Goal: Transaction & Acquisition: Book appointment/travel/reservation

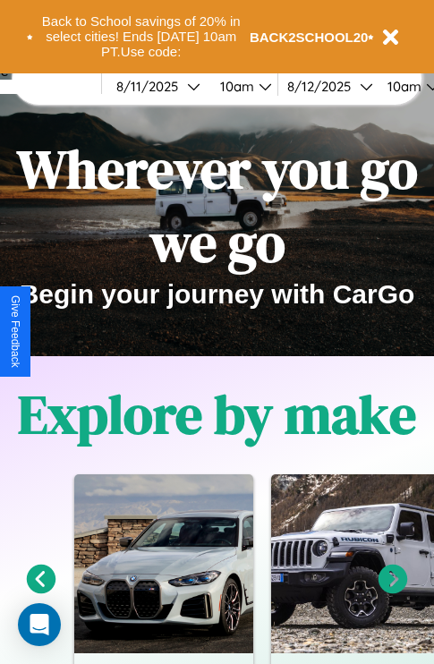
scroll to position [276, 0]
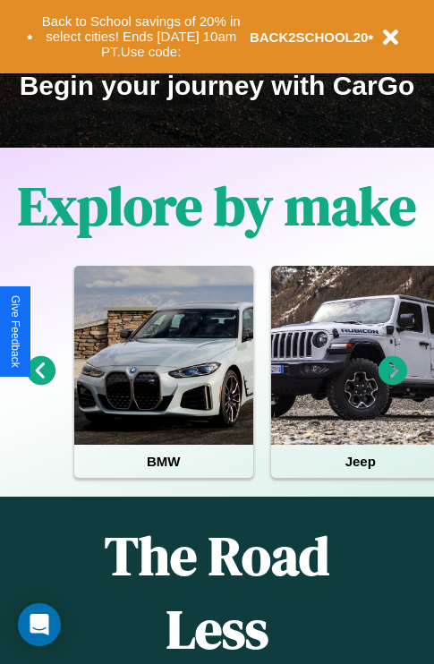
click at [393, 383] on icon at bounding box center [394, 371] width 30 height 30
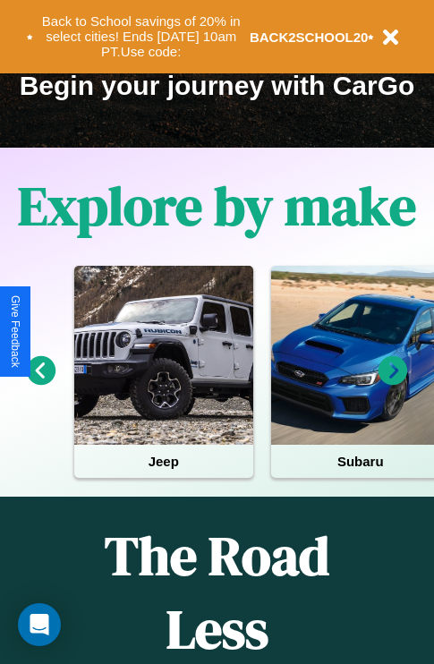
click at [393, 383] on icon at bounding box center [394, 371] width 30 height 30
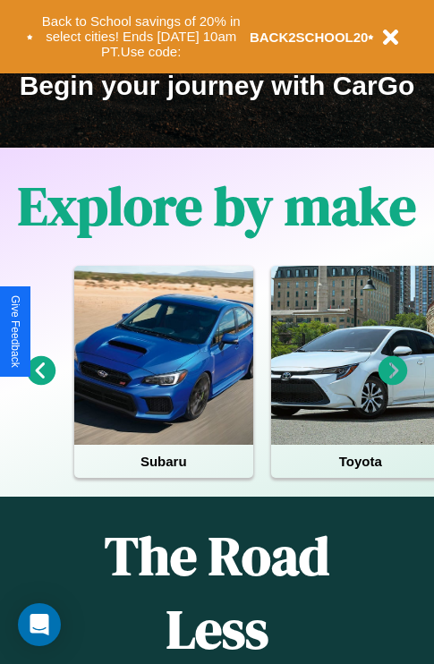
click at [393, 383] on icon at bounding box center [394, 371] width 30 height 30
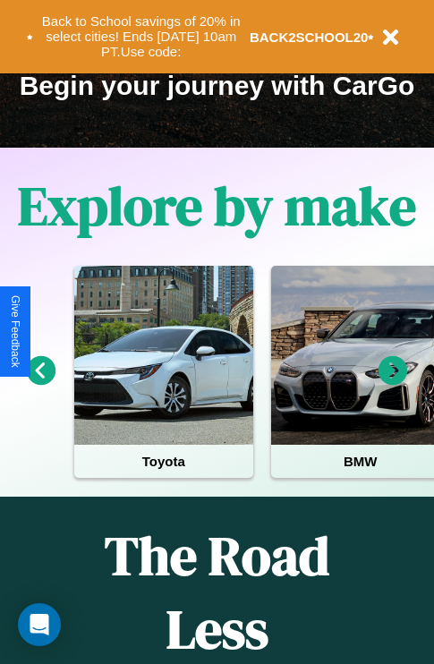
click at [393, 383] on icon at bounding box center [394, 371] width 30 height 30
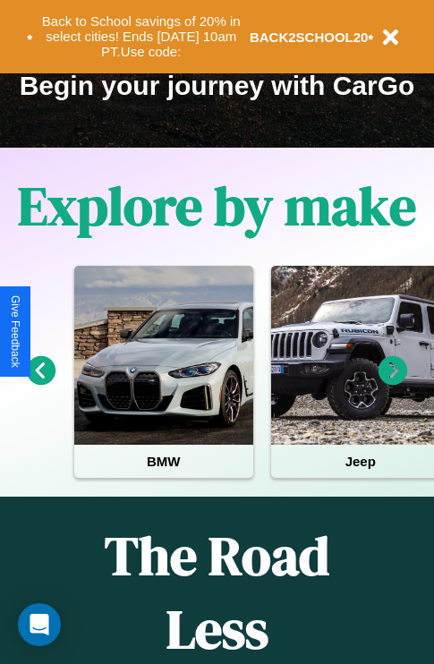
click at [393, 383] on icon at bounding box center [394, 371] width 30 height 30
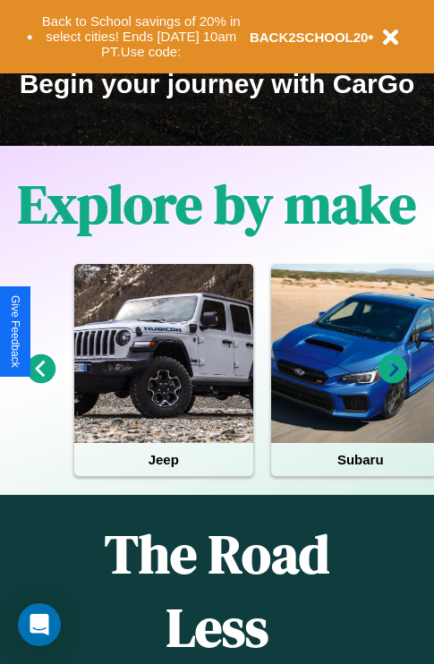
scroll to position [2169, 0]
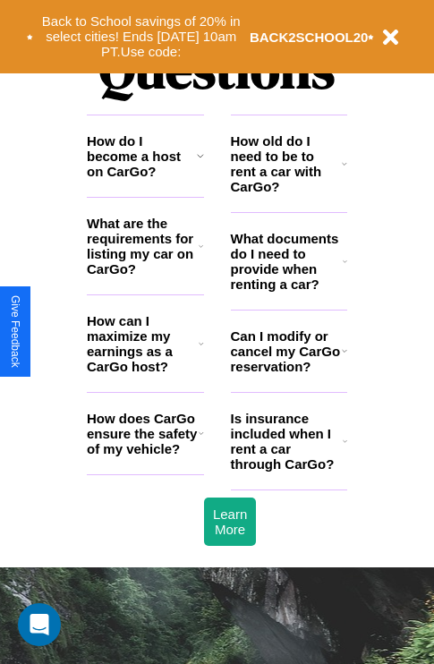
click at [288, 374] on h3 "Can I modify or cancel my CarGo reservation?" at bounding box center [286, 351] width 111 height 46
click at [288, 192] on h3 "How old do I need to be to rent a car with CarGo?" at bounding box center [287, 163] width 112 height 61
click at [288, 470] on h3 "Is insurance included when I rent a car through CarGo?" at bounding box center [287, 441] width 112 height 61
click at [288, 290] on h3 "What documents do I need to provide when renting a car?" at bounding box center [287, 261] width 113 height 61
click at [288, 192] on h3 "How old do I need to be to rent a car with CarGo?" at bounding box center [287, 163] width 112 height 61
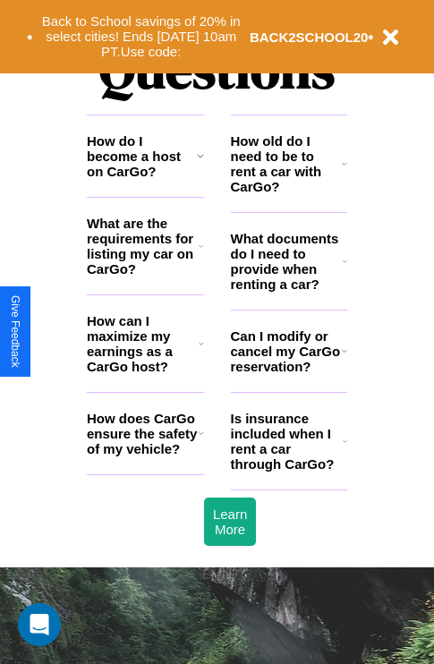
click at [288, 470] on h3 "Is insurance included when I rent a car through CarGo?" at bounding box center [287, 441] width 112 height 61
click at [145, 372] on h3 "How can I maximize my earnings as a CarGo host?" at bounding box center [143, 343] width 112 height 61
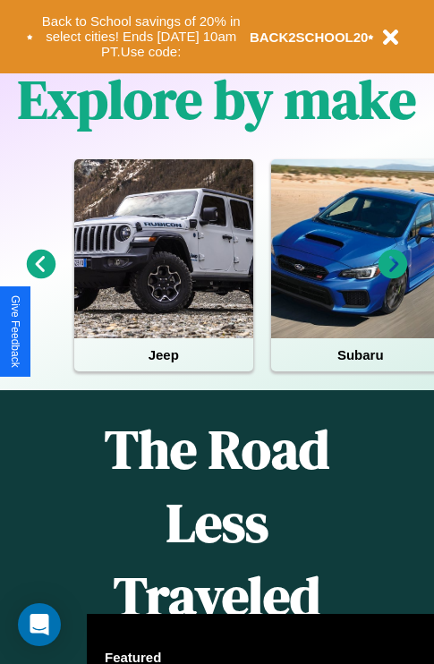
scroll to position [276, 0]
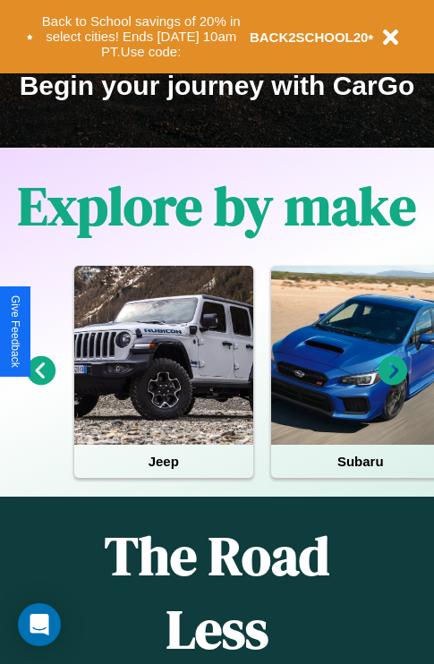
click at [393, 383] on icon at bounding box center [394, 371] width 30 height 30
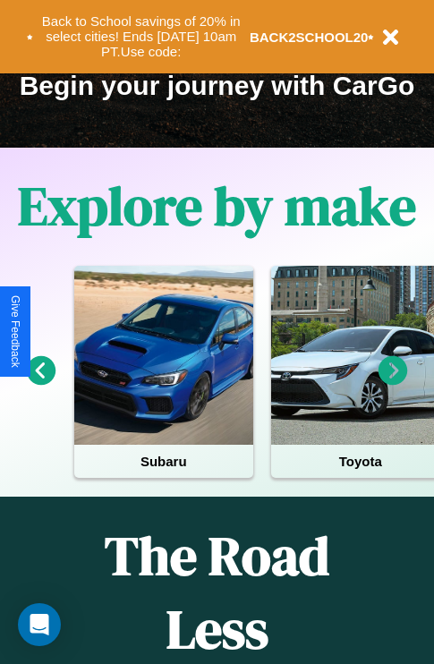
click at [40, 383] on icon at bounding box center [42, 371] width 30 height 30
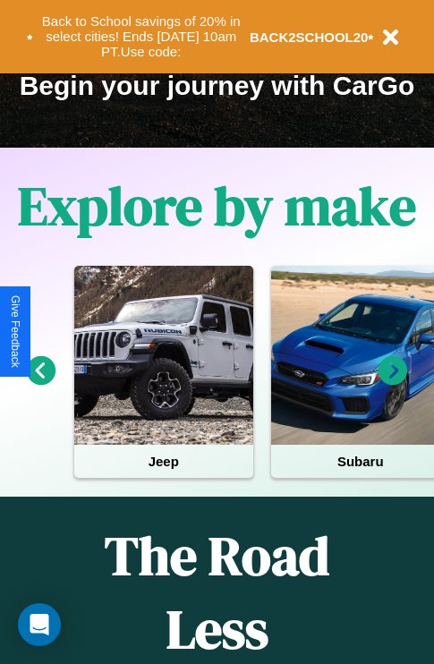
click at [40, 383] on icon at bounding box center [42, 371] width 30 height 30
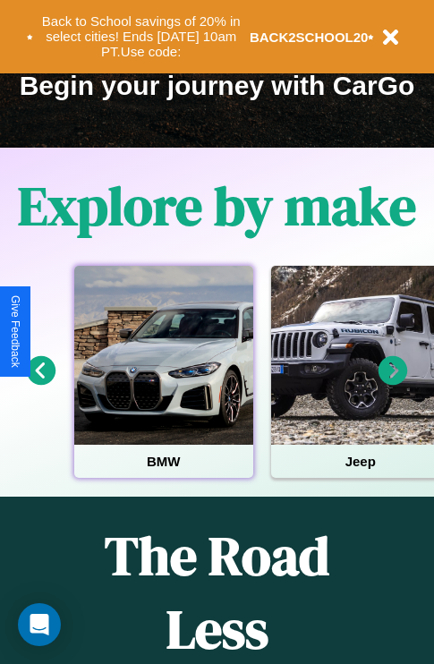
click at [163, 383] on div at bounding box center [163, 355] width 179 height 179
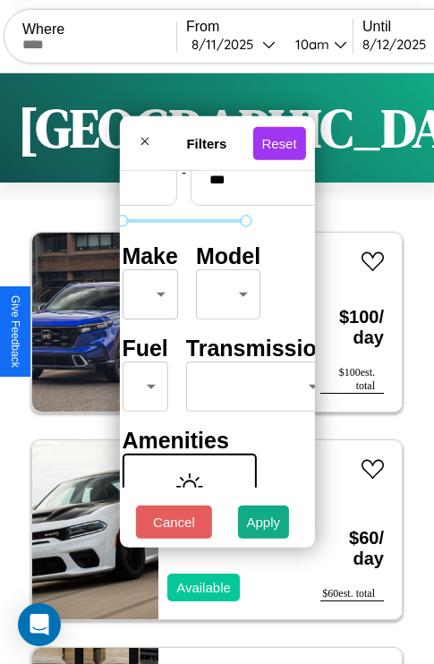
scroll to position [145, 56]
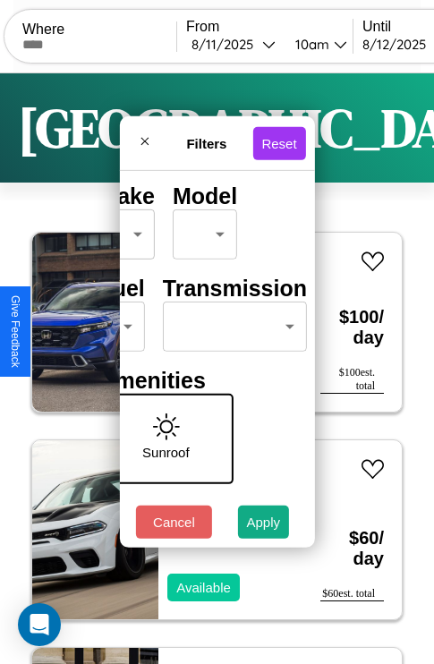
click at [231, 322] on body "CarGo Where From [DATE] 10am Until [DATE] 10am Become a Host Login Sign Up Toky…" at bounding box center [217, 369] width 434 height 738
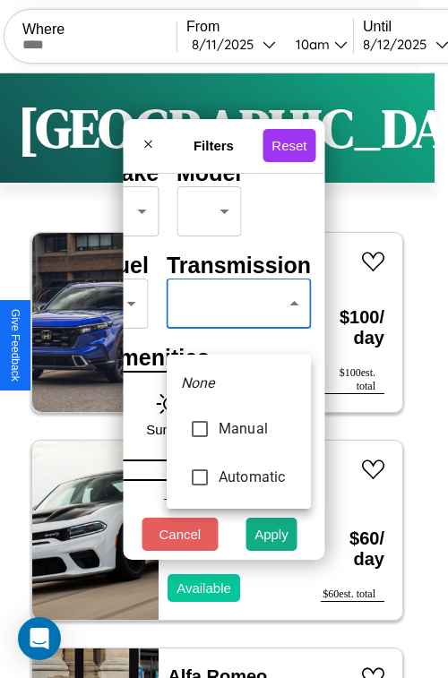
type input "*********"
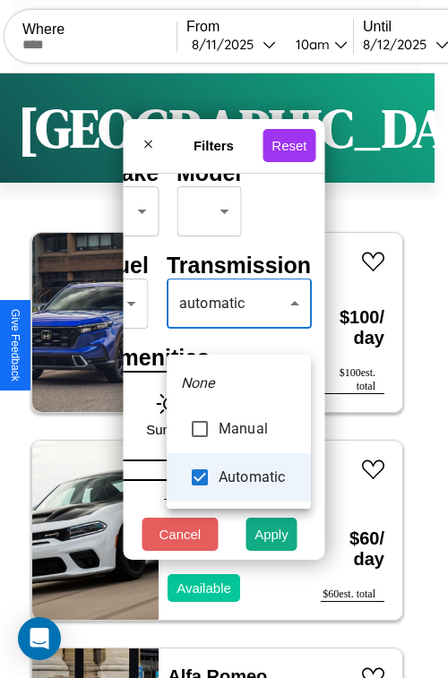
click at [238, 329] on div at bounding box center [224, 339] width 448 height 678
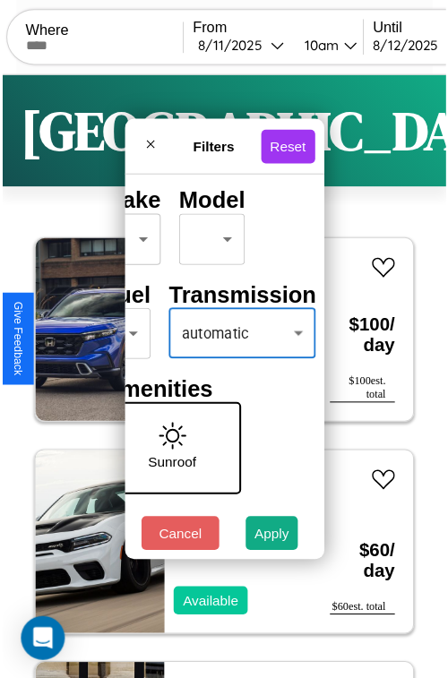
scroll to position [53, 36]
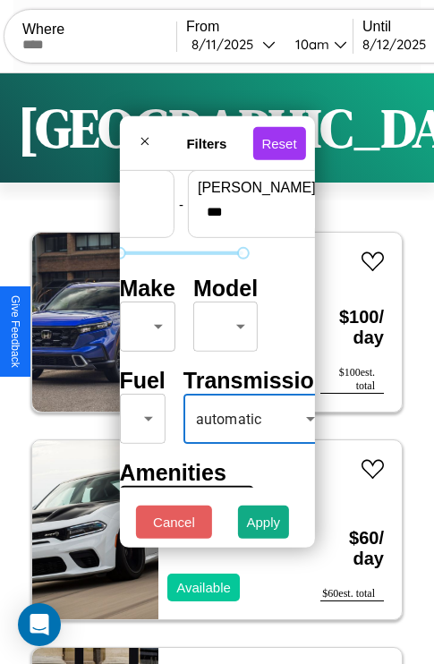
click at [144, 322] on body "CarGo Where From [DATE] 10am Until [DATE] 10am Become a Host Login Sign Up Toky…" at bounding box center [217, 369] width 434 height 738
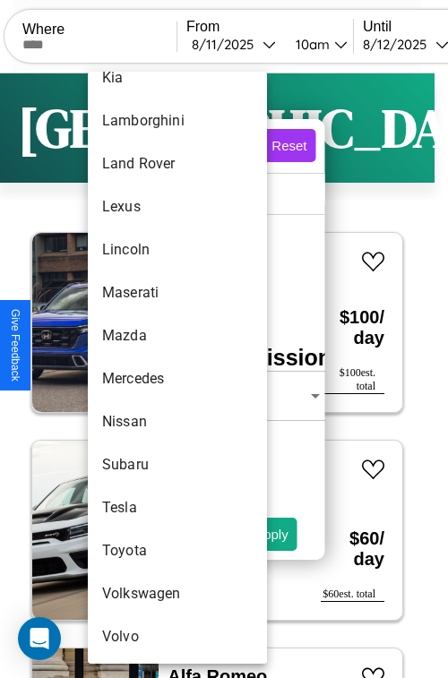
scroll to position [969, 0]
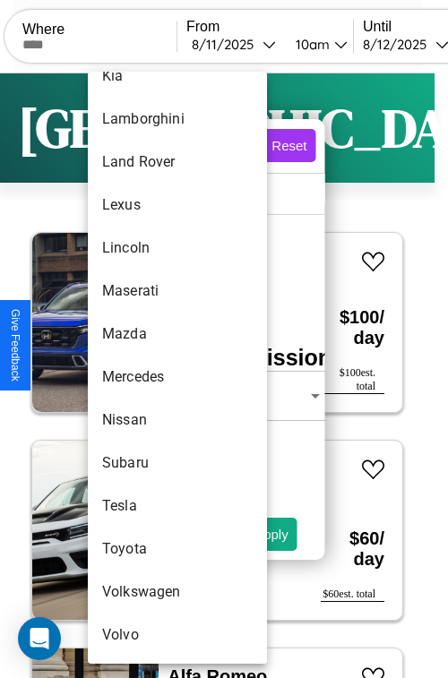
click at [143, 549] on li "Toyota" at bounding box center [177, 548] width 179 height 43
type input "******"
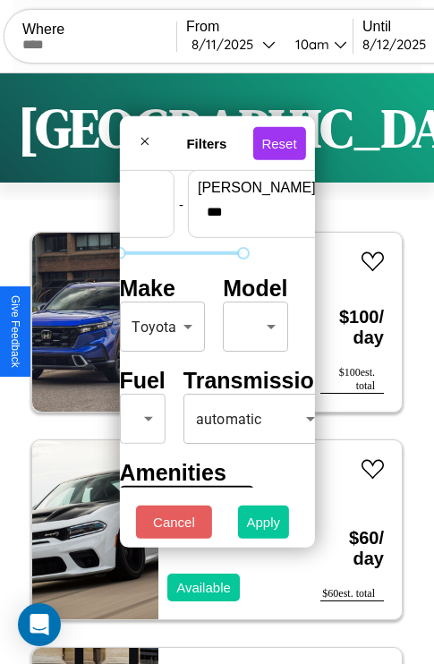
click at [264, 526] on button "Apply" at bounding box center [264, 522] width 52 height 33
